Goal: Navigation & Orientation: Find specific page/section

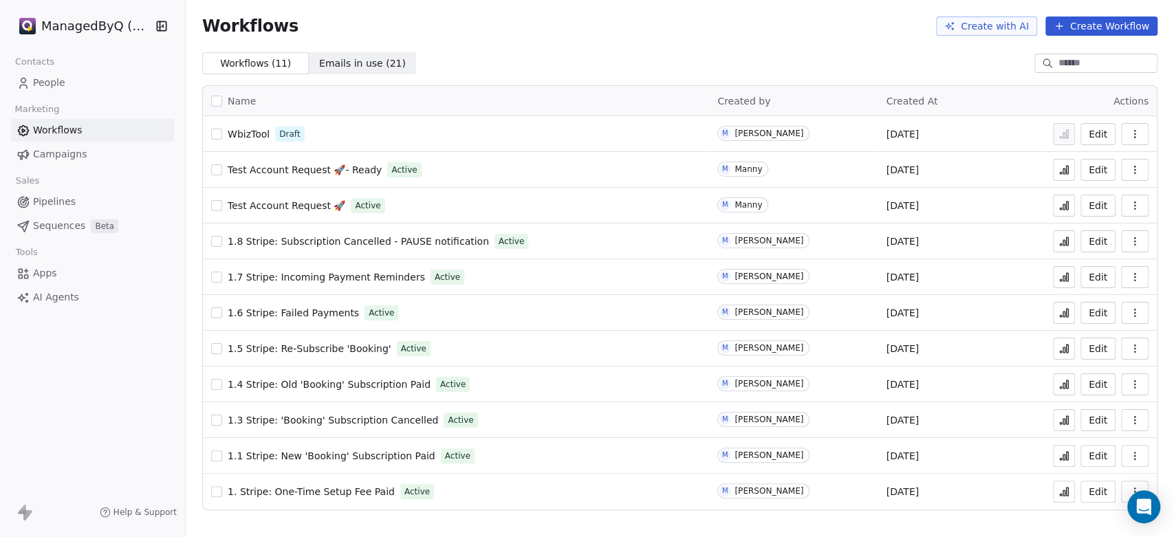
click at [1062, 385] on icon at bounding box center [1064, 384] width 11 height 11
click at [375, 384] on span "1.4 Stripe: Old 'Booking' Subscription Paid" at bounding box center [329, 384] width 203 height 11
click at [1066, 387] on icon at bounding box center [1064, 386] width 2 height 6
click at [369, 384] on span "1.4 Stripe: Old 'Booking' Subscription Paid" at bounding box center [329, 384] width 203 height 11
click at [50, 79] on span "People" at bounding box center [49, 83] width 32 height 14
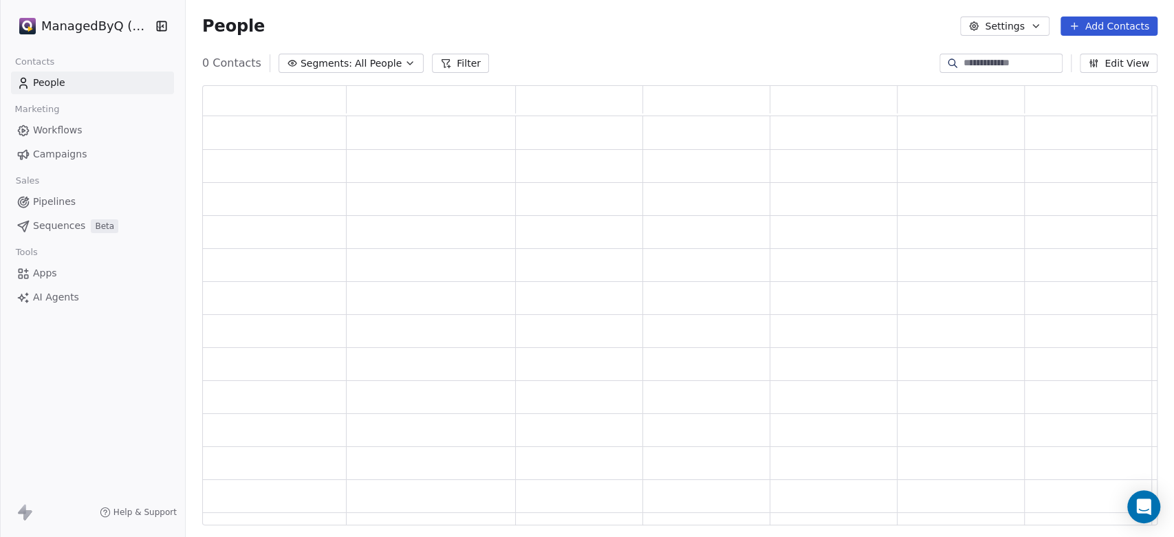
scroll to position [428, 944]
click at [378, 61] on span "All People" at bounding box center [388, 63] width 47 height 14
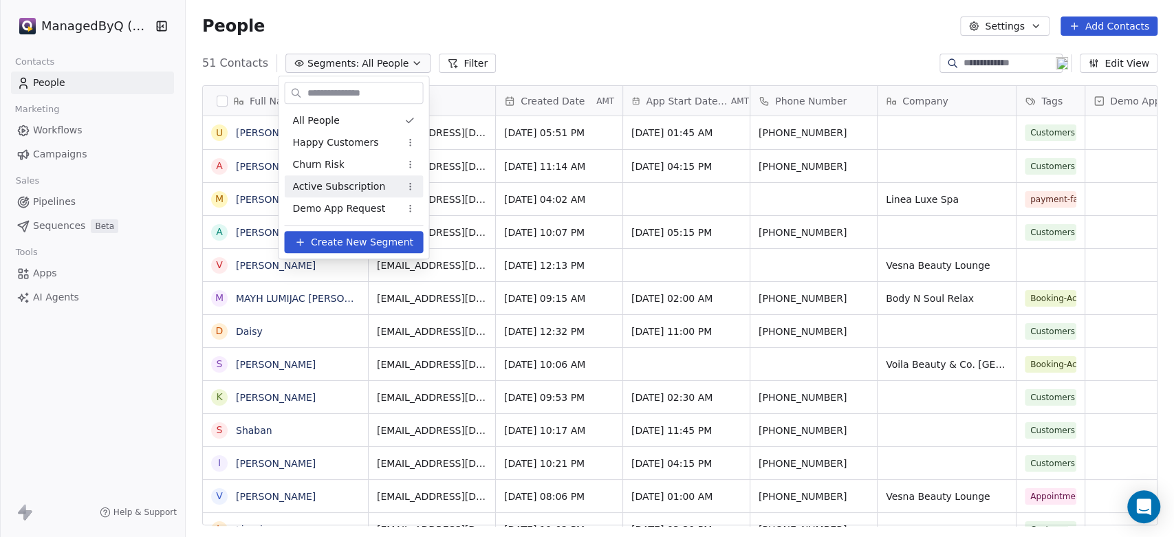
scroll to position [461, 977]
click at [338, 184] on span "Active Subscription" at bounding box center [338, 187] width 93 height 14
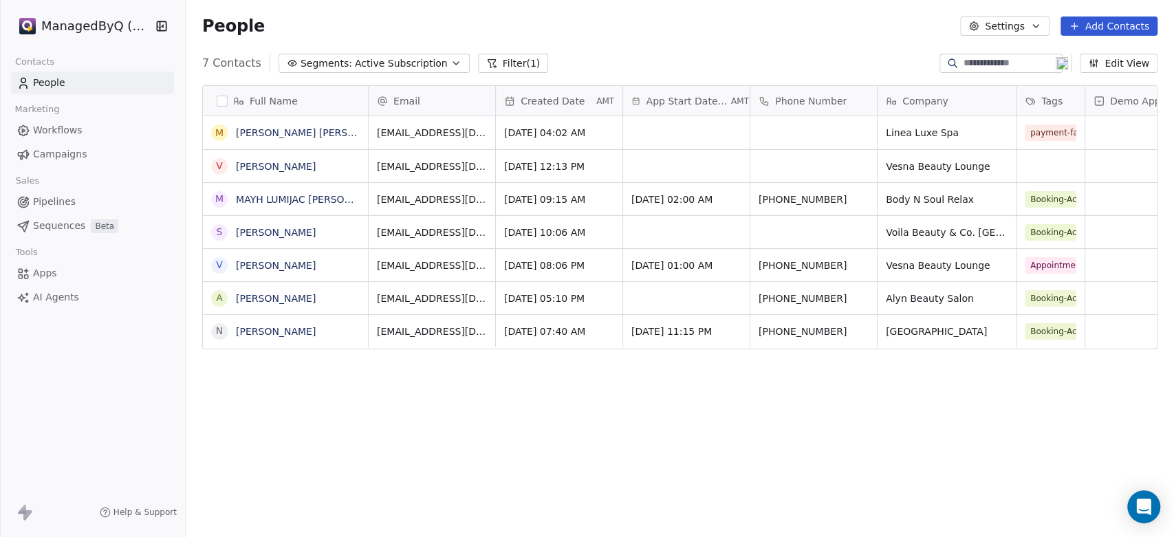
click at [985, 78] on div "Full Name M Maria teresa gombio baquiran V Vesna Jarawan M MAYH LUMIJAC GALANO …" at bounding box center [680, 310] width 988 height 473
drag, startPoint x: 1041, startPoint y: 96, endPoint x: 689, endPoint y: 98, distance: 352.9
click at [689, 98] on div "Full Name M Maria teresa gombio baquiran V Vesna Jarawan M MAYH LUMIJAC GALANO …" at bounding box center [680, 218] width 954 height 264
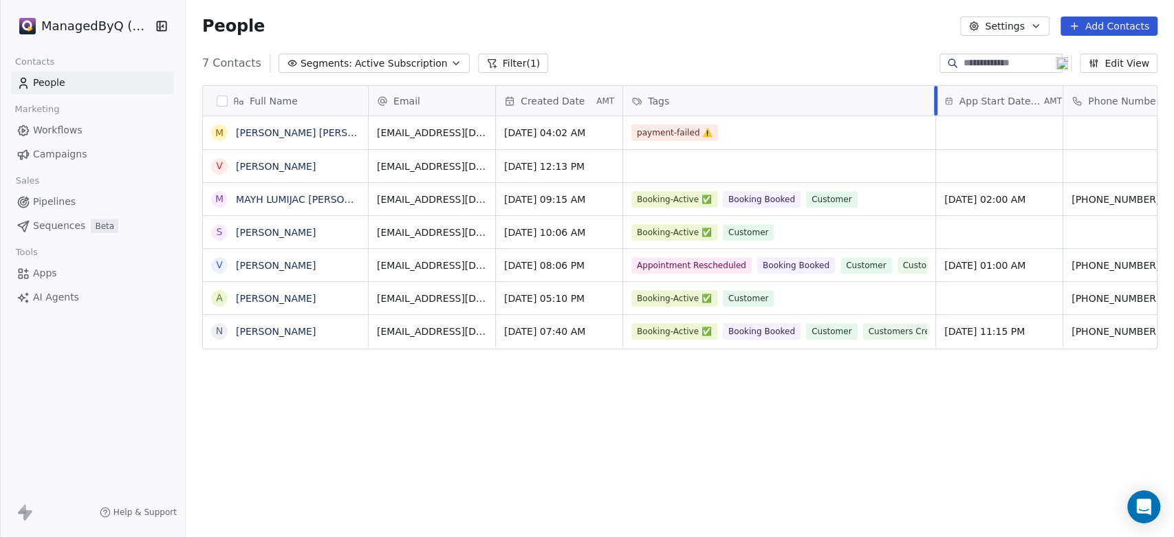
drag, startPoint x: 690, startPoint y: 102, endPoint x: 781, endPoint y: 105, distance: 91.5
click at [781, 105] on div "Tags" at bounding box center [779, 101] width 313 height 30
click at [363, 402] on html "ManagedByQ (FZE) Contacts People Marketing Workflows Campaigns Sales Pipelines …" at bounding box center [587, 268] width 1174 height 537
click at [50, 129] on span "Workflows" at bounding box center [58, 130] width 50 height 14
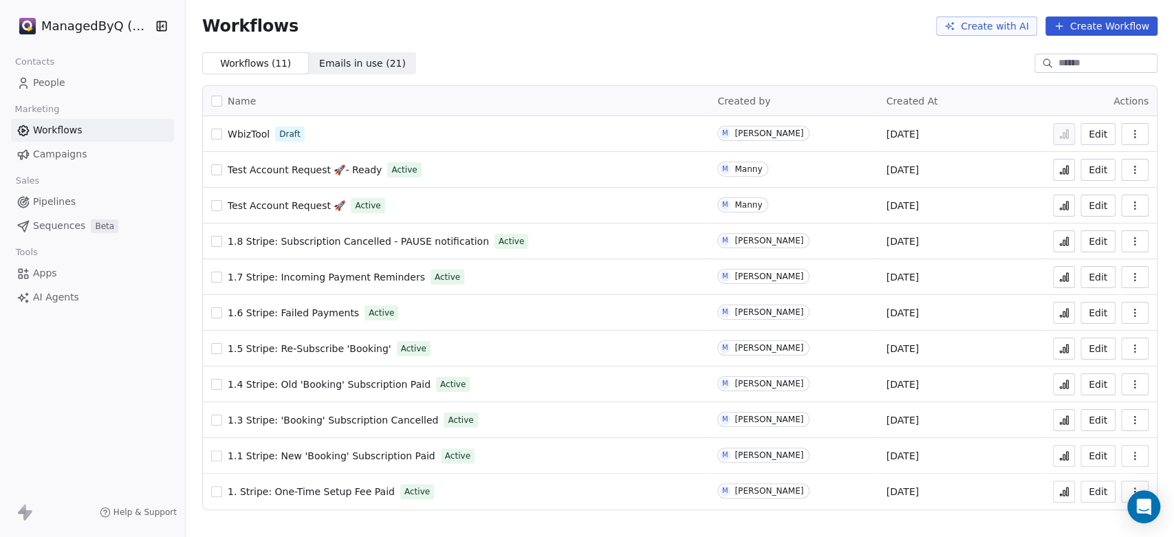
click at [354, 384] on span "1.4 Stripe: Old 'Booking' Subscription Paid" at bounding box center [329, 384] width 203 height 11
click at [330, 383] on span "1.4 Stripe: Old 'Booking' Subscription Paid" at bounding box center [329, 384] width 203 height 11
click at [1063, 420] on icon at bounding box center [1064, 420] width 11 height 11
click at [302, 420] on span "1.3 Stripe: 'Booking' Subscription Cancelled" at bounding box center [333, 420] width 210 height 11
click at [351, 455] on span "1.1 Stripe: New 'Booking' Subscription Paid" at bounding box center [332, 456] width 208 height 11
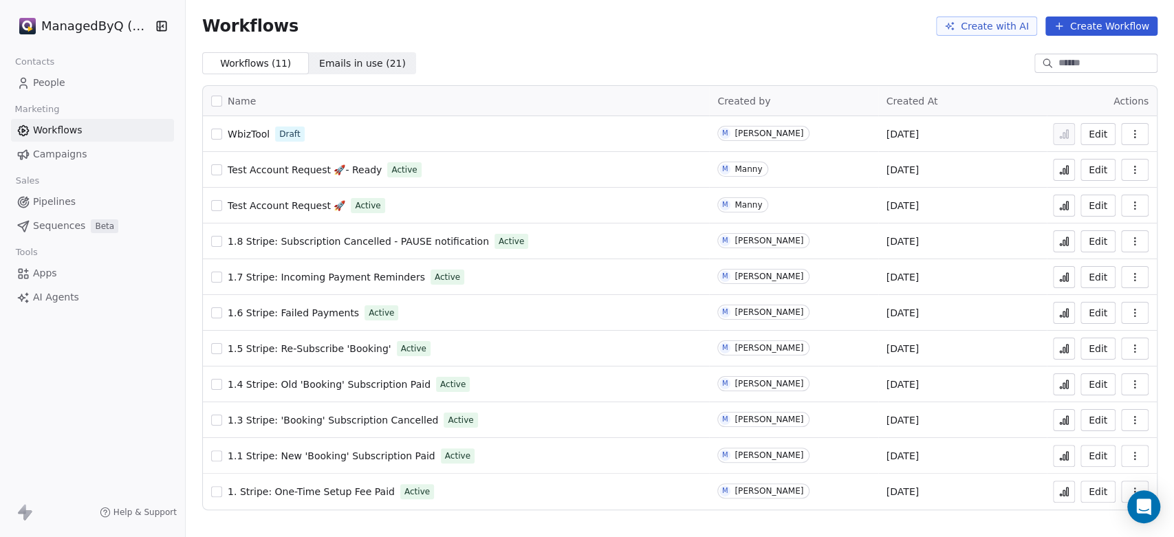
click at [333, 457] on span "1.1 Stripe: New 'Booking' Subscription Paid" at bounding box center [332, 456] width 208 height 11
click at [341, 419] on span "1.3 Stripe: 'Booking' Subscription Cancelled" at bounding box center [333, 420] width 210 height 11
click at [328, 381] on span "1.4 Stripe: Old 'Booking' Subscription Paid" at bounding box center [329, 384] width 203 height 11
click at [294, 347] on span "1.5 Stripe: Re-Subscribe 'Booking'" at bounding box center [310, 348] width 164 height 11
click at [291, 312] on span "1.6 Stripe: Failed Payments" at bounding box center [293, 312] width 131 height 11
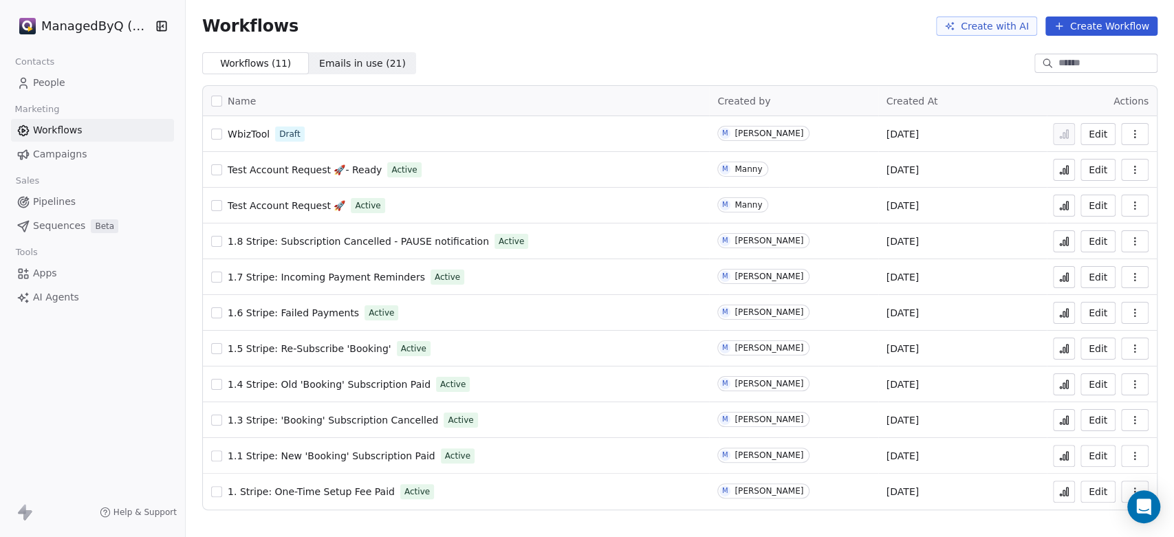
click at [1062, 312] on icon at bounding box center [1064, 312] width 11 height 11
click at [309, 311] on span "1.6 Stripe: Failed Payments" at bounding box center [293, 312] width 131 height 11
click at [356, 272] on span "1.7 Stripe: Incoming Payment Reminders" at bounding box center [326, 277] width 197 height 11
click at [1070, 278] on icon at bounding box center [1064, 277] width 11 height 11
click at [343, 273] on span "1.7 Stripe: Incoming Payment Reminders" at bounding box center [326, 277] width 197 height 11
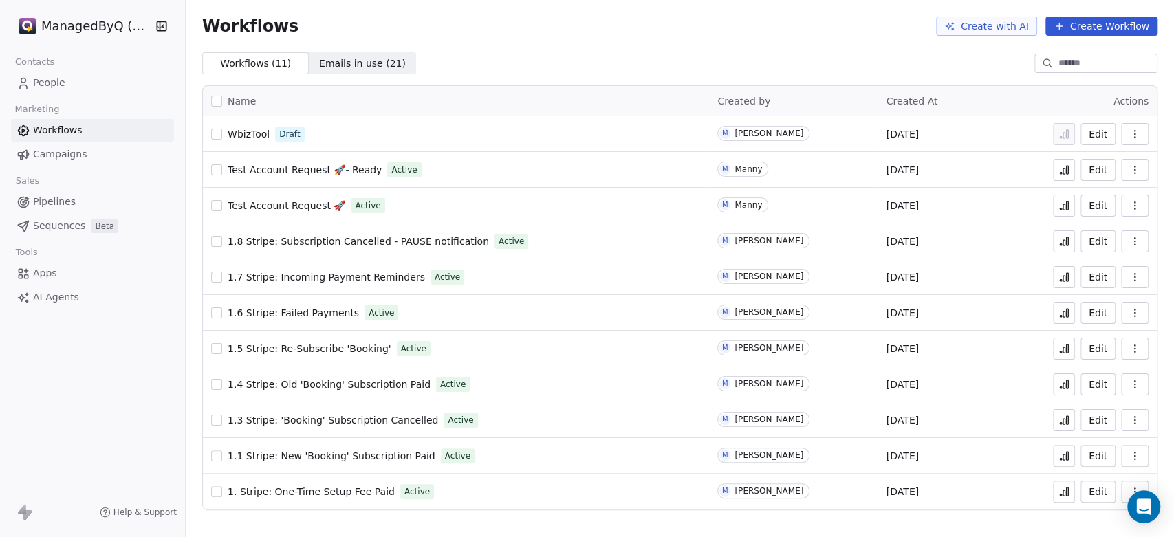
click at [332, 238] on span "1.8 Stripe: Subscription Cancelled - PAUSE notification" at bounding box center [358, 241] width 261 height 11
click at [1062, 245] on icon at bounding box center [1061, 245] width 2 height 2
click at [314, 236] on span "1.8 Stripe: Subscription Cancelled - PAUSE notification" at bounding box center [358, 241] width 261 height 11
click at [387, 417] on span "1.3 Stripe: 'Booking' Subscription Cancelled" at bounding box center [333, 420] width 210 height 11
click at [1059, 421] on icon at bounding box center [1064, 420] width 11 height 11
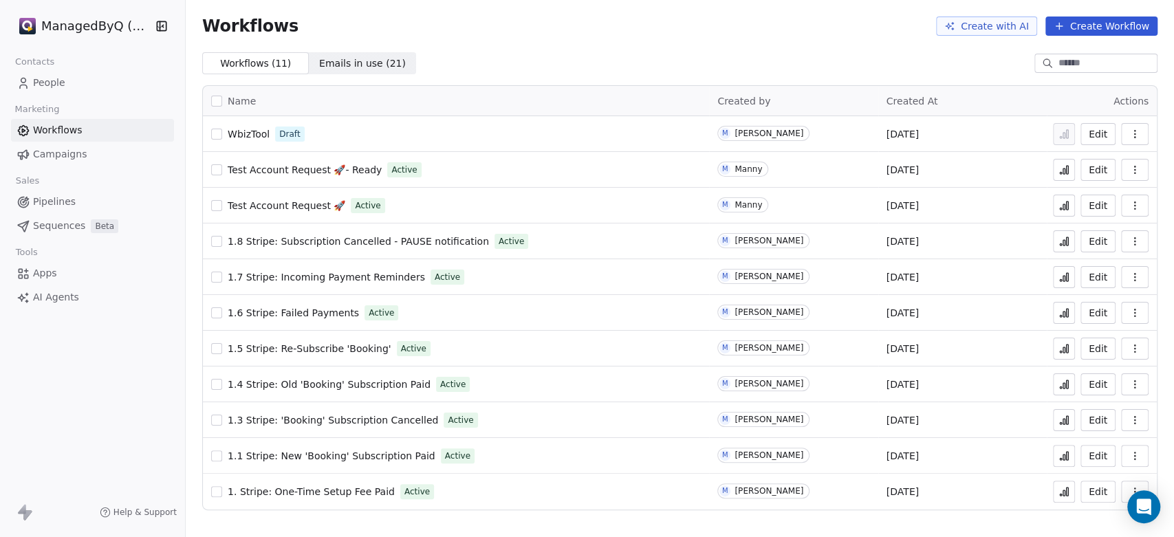
click at [352, 422] on span "1.3 Stripe: 'Booking' Subscription Cancelled" at bounding box center [333, 420] width 210 height 11
click at [366, 63] on span "Emails in use ( 21 )" at bounding box center [362, 63] width 87 height 14
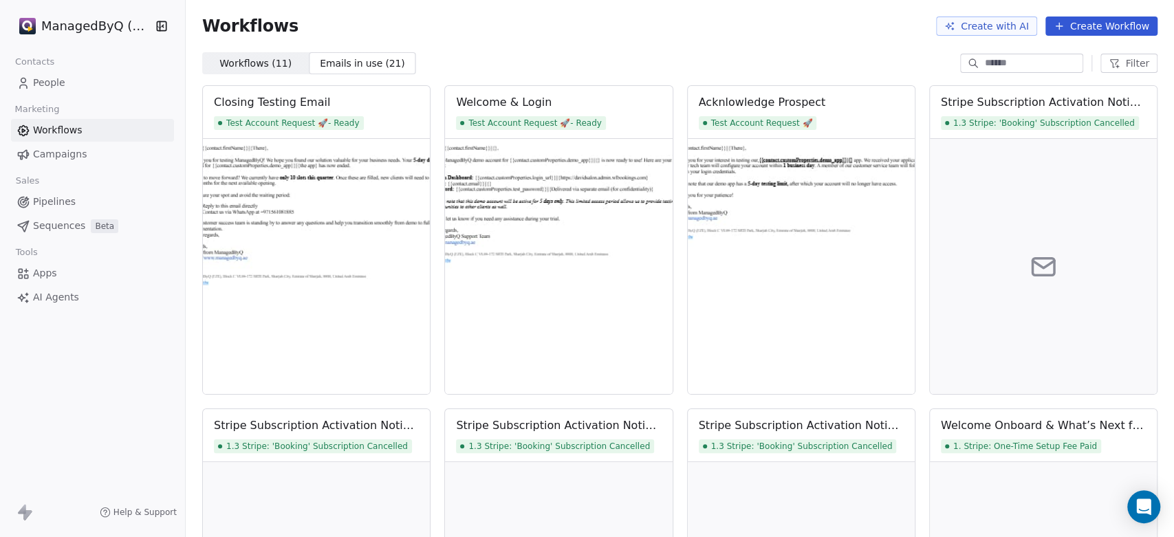
click at [242, 59] on span "Workflows ( 11 )" at bounding box center [255, 63] width 72 height 14
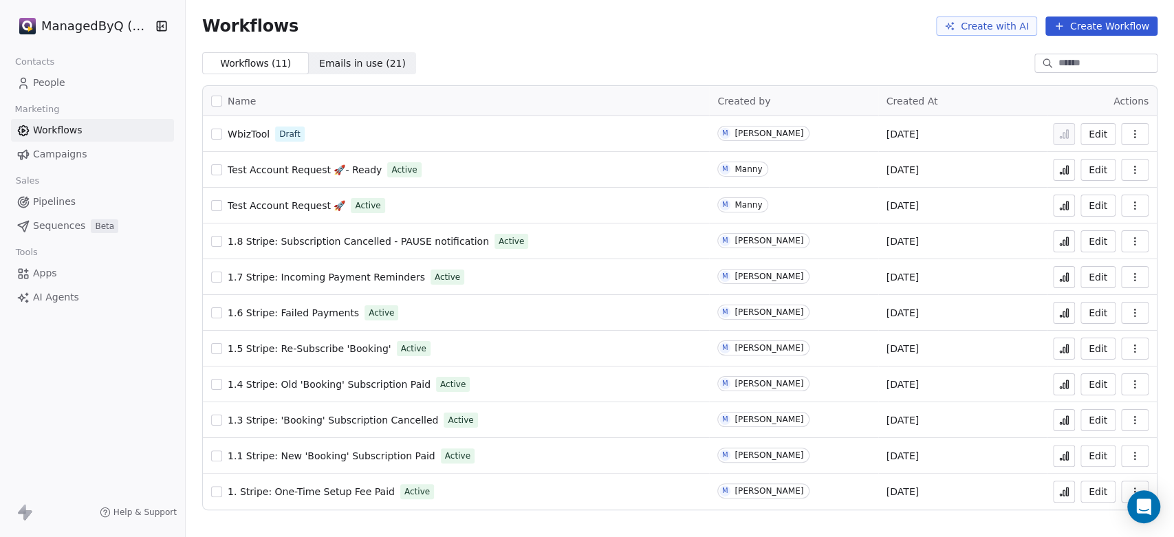
click at [72, 27] on html "ManagedByQ (FZE) Contacts People Marketing Workflows Campaigns Sales Pipelines …" at bounding box center [587, 268] width 1174 height 537
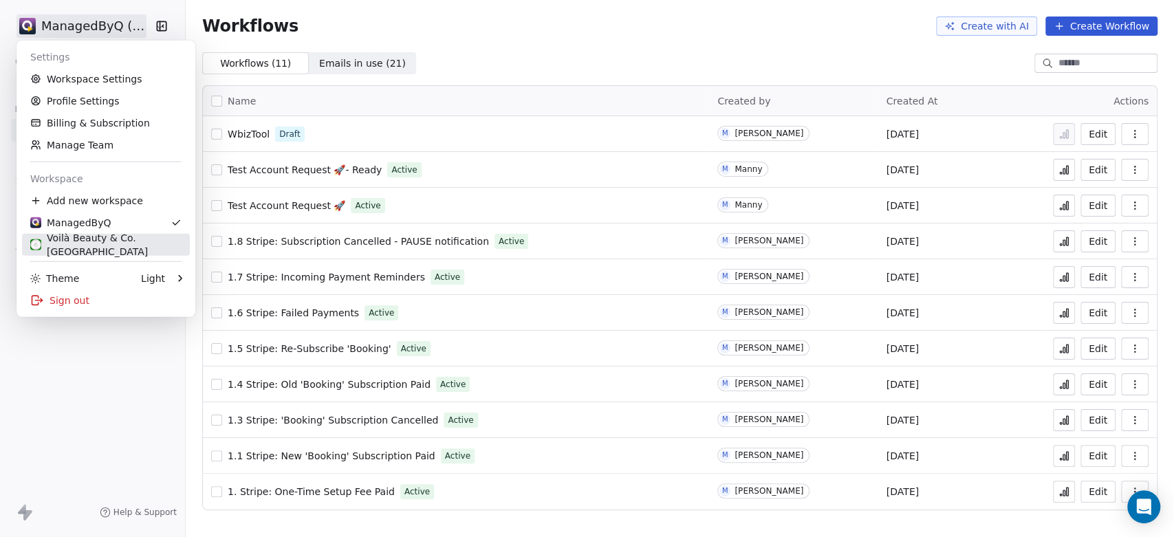
click at [94, 239] on div "Voilà Beauty & Co. [GEOGRAPHIC_DATA]" at bounding box center [105, 245] width 151 height 28
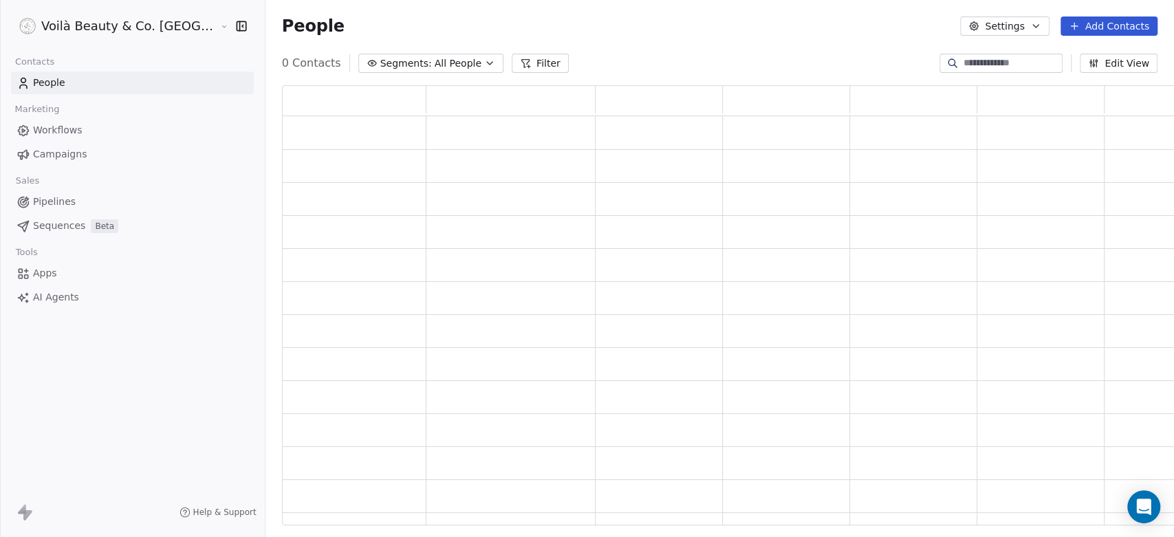
scroll to position [428, 925]
click at [57, 129] on span "Workflows" at bounding box center [58, 130] width 50 height 14
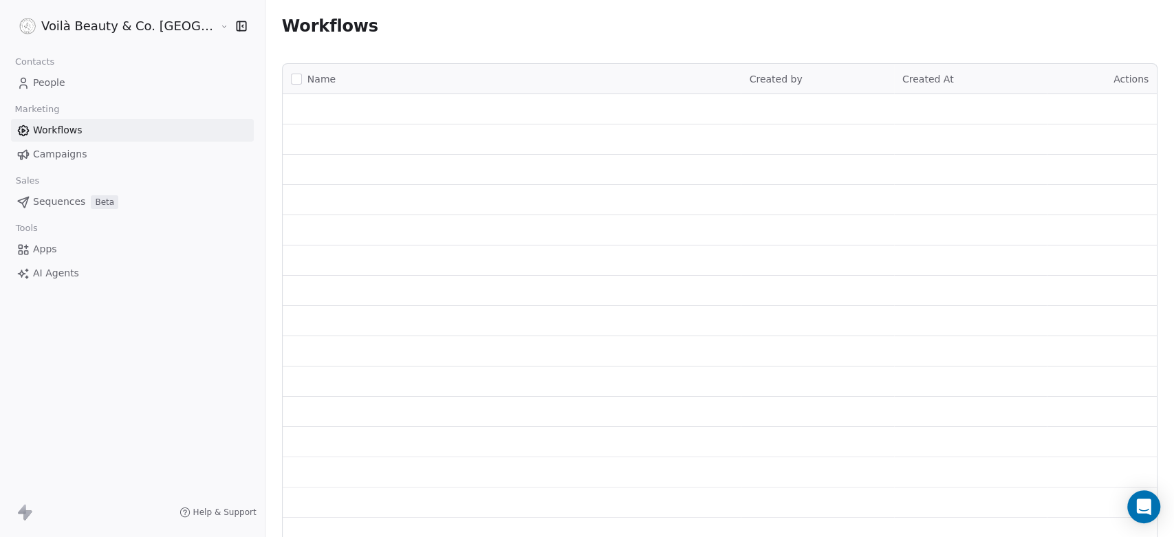
click at [66, 158] on span "Campaigns" at bounding box center [60, 154] width 54 height 14
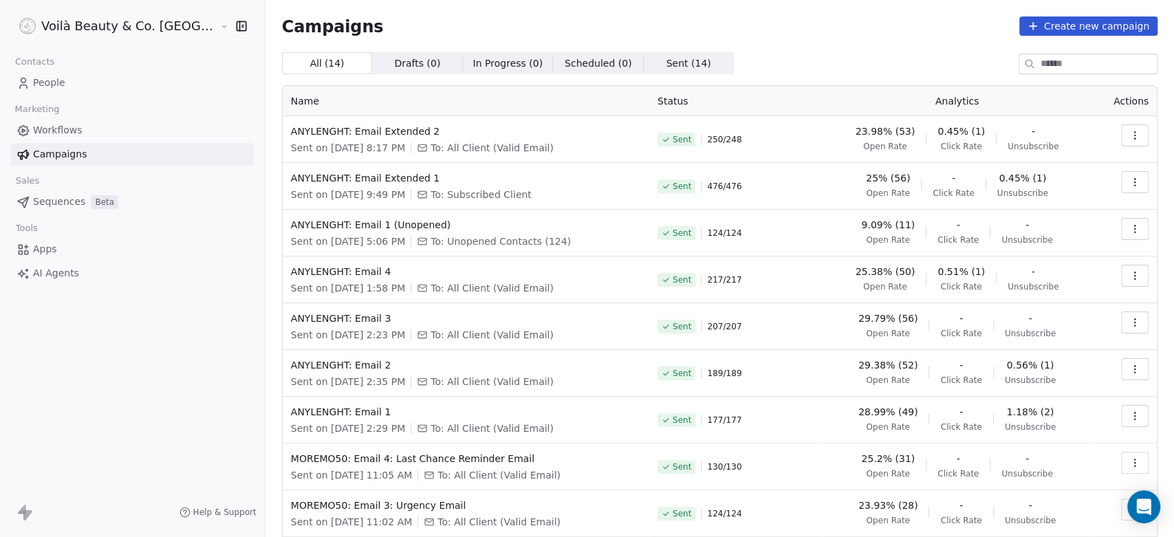
click at [62, 134] on span "Workflows" at bounding box center [58, 130] width 50 height 14
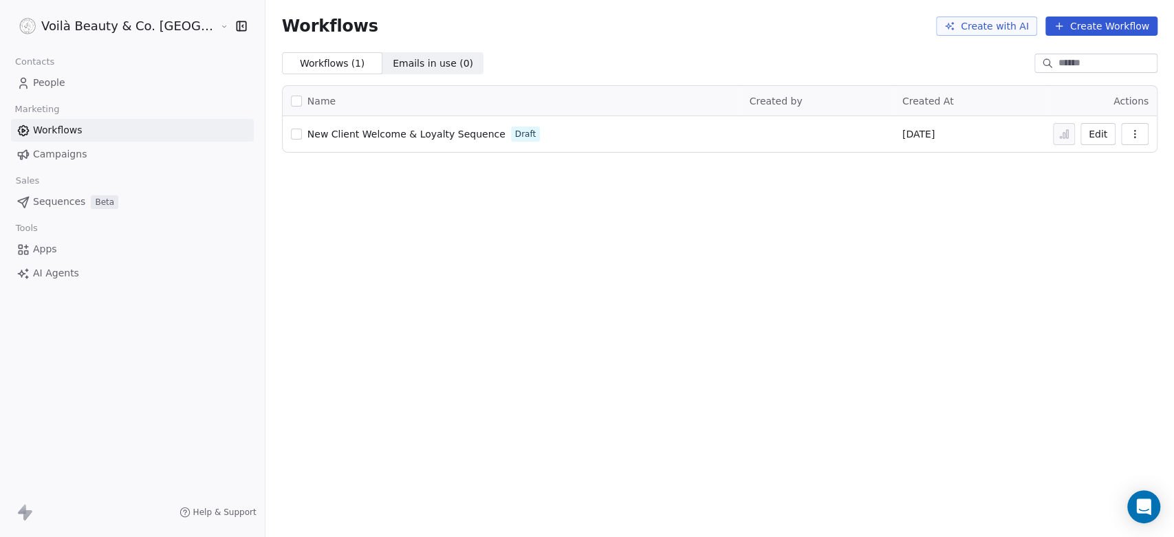
click at [39, 82] on span "People" at bounding box center [49, 83] width 32 height 14
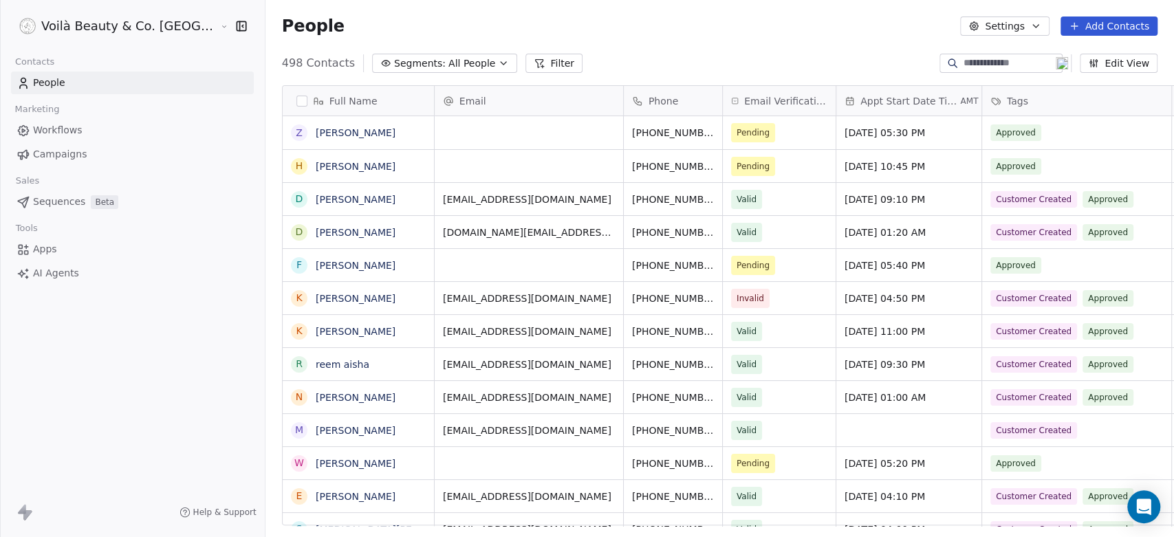
scroll to position [461, 958]
